Goal: Find specific page/section: Find specific page/section

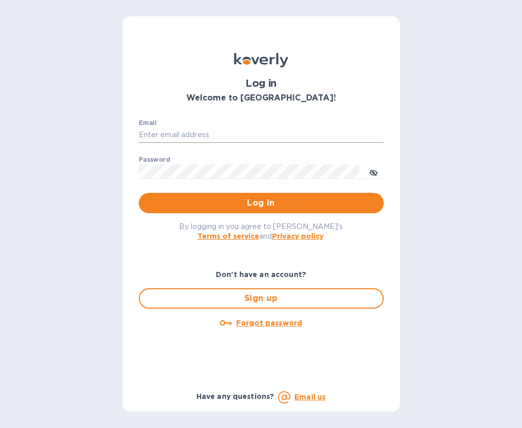
click at [257, 138] on input "Email" at bounding box center [261, 135] width 245 height 15
type input "[EMAIL_ADDRESS][DOMAIN_NAME]"
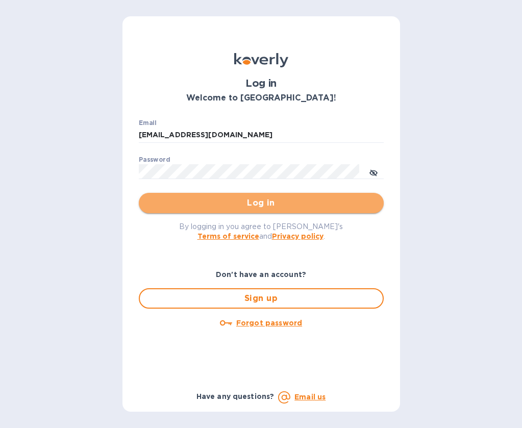
click at [247, 207] on span "Log in" at bounding box center [261, 203] width 229 height 12
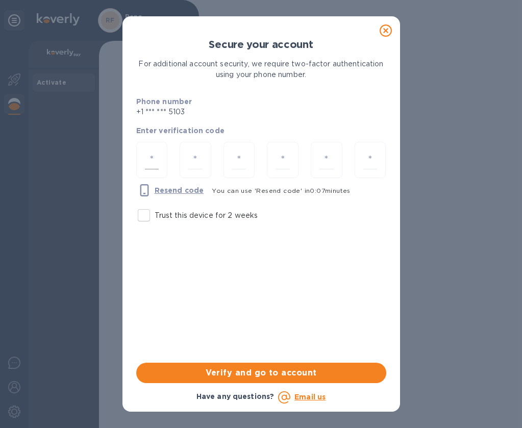
click at [149, 158] on input "number" at bounding box center [152, 159] width 14 height 19
type input "4"
type input "8"
type input "3"
type input "5"
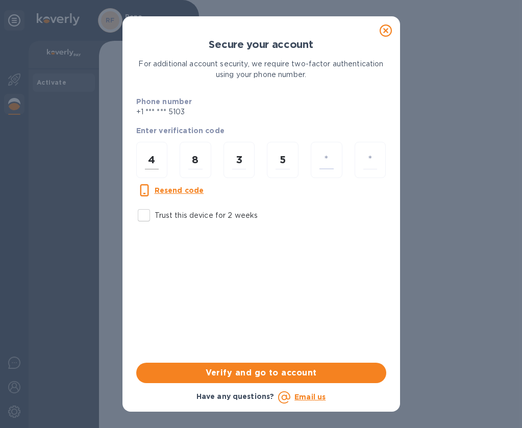
type input "6"
type input "9"
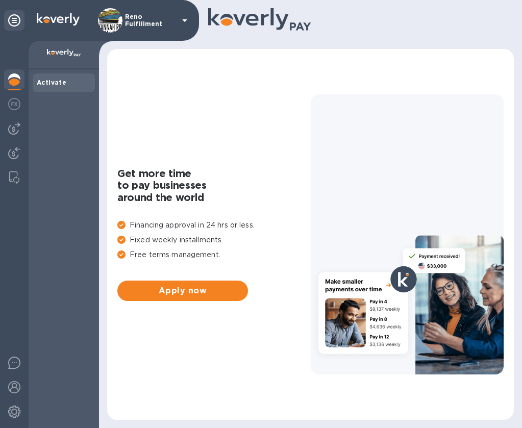
click at [130, 11] on div "Reno Fulfillment" at bounding box center [144, 20] width 93 height 24
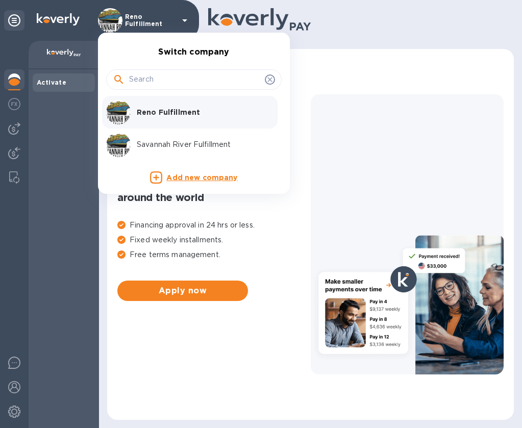
click at [172, 147] on p "Savannah River Fulfillment" at bounding box center [201, 144] width 129 height 11
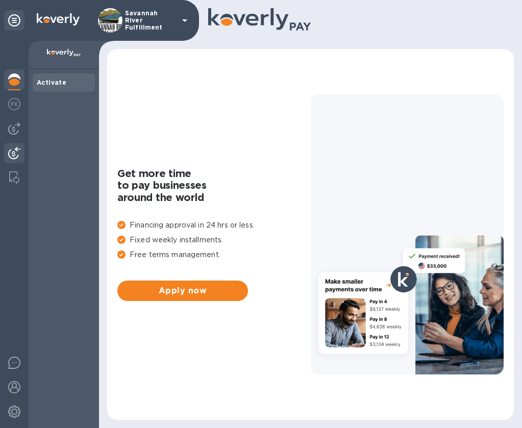
click at [14, 153] on img at bounding box center [14, 153] width 12 height 12
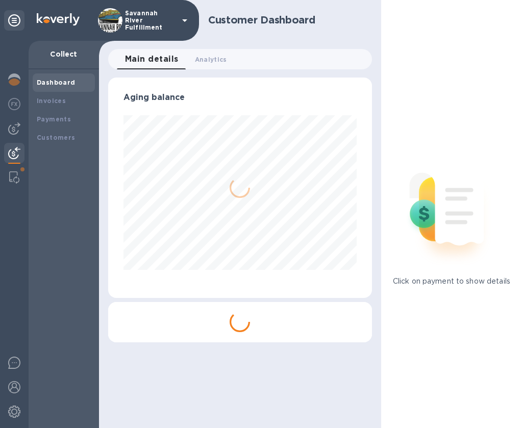
scroll to position [220, 260]
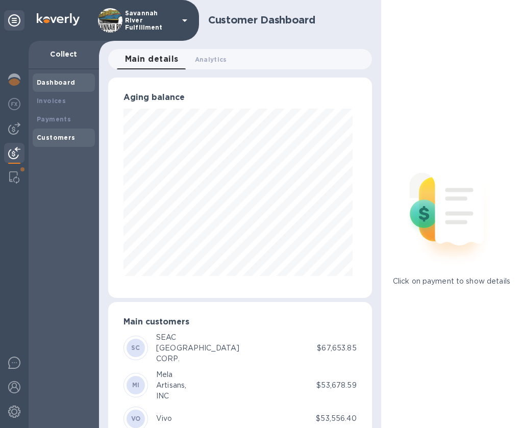
click at [53, 138] on b "Customers" at bounding box center [56, 138] width 39 height 8
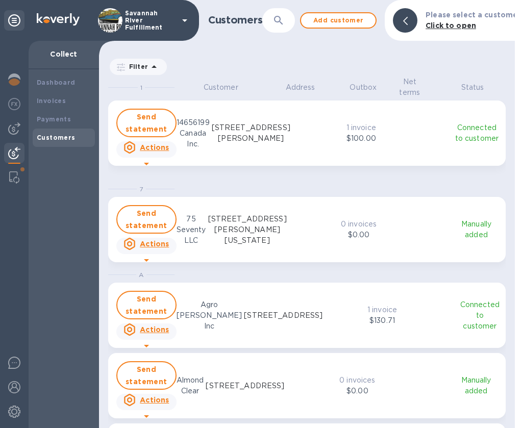
scroll to position [343, 412]
click at [286, 16] on button "button" at bounding box center [278, 20] width 24 height 24
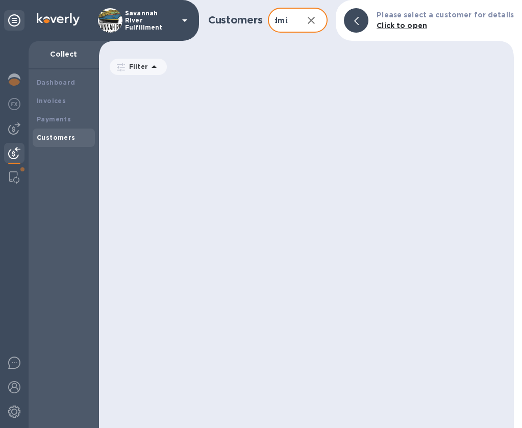
scroll to position [343, 411]
type input "jdmix"
click at [316, 21] on icon "button" at bounding box center [311, 20] width 12 height 12
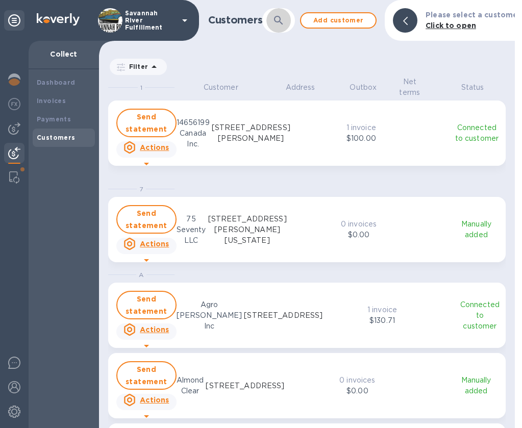
click at [280, 21] on icon "button" at bounding box center [278, 20] width 12 height 12
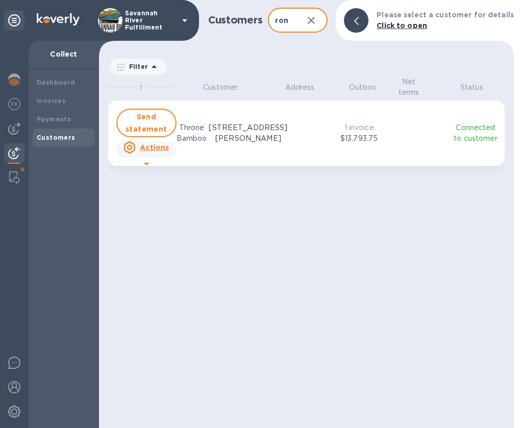
scroll to position [343, 411]
type input "throne"
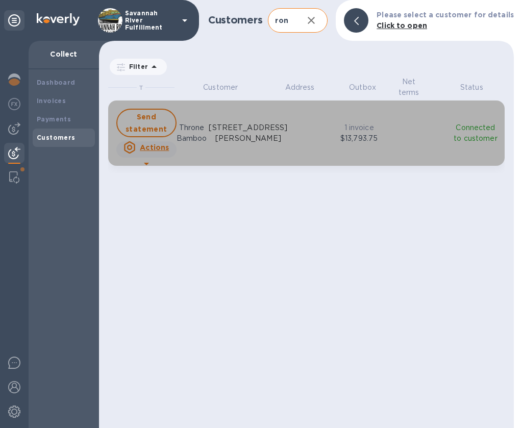
click at [145, 164] on icon "grid" at bounding box center [146, 164] width 12 height 12
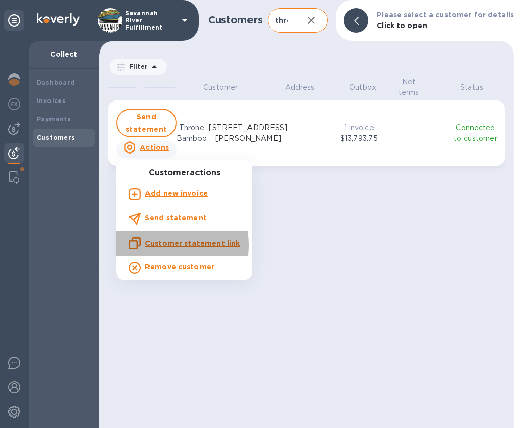
click at [161, 245] on u "Customer statement link" at bounding box center [192, 243] width 95 height 8
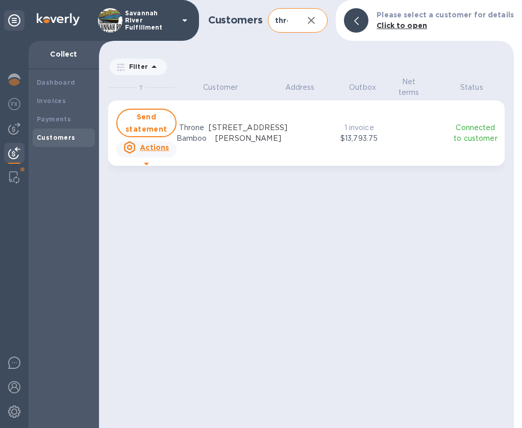
scroll to position [343, 411]
